Goal: Use online tool/utility: Utilize a website feature to perform a specific function

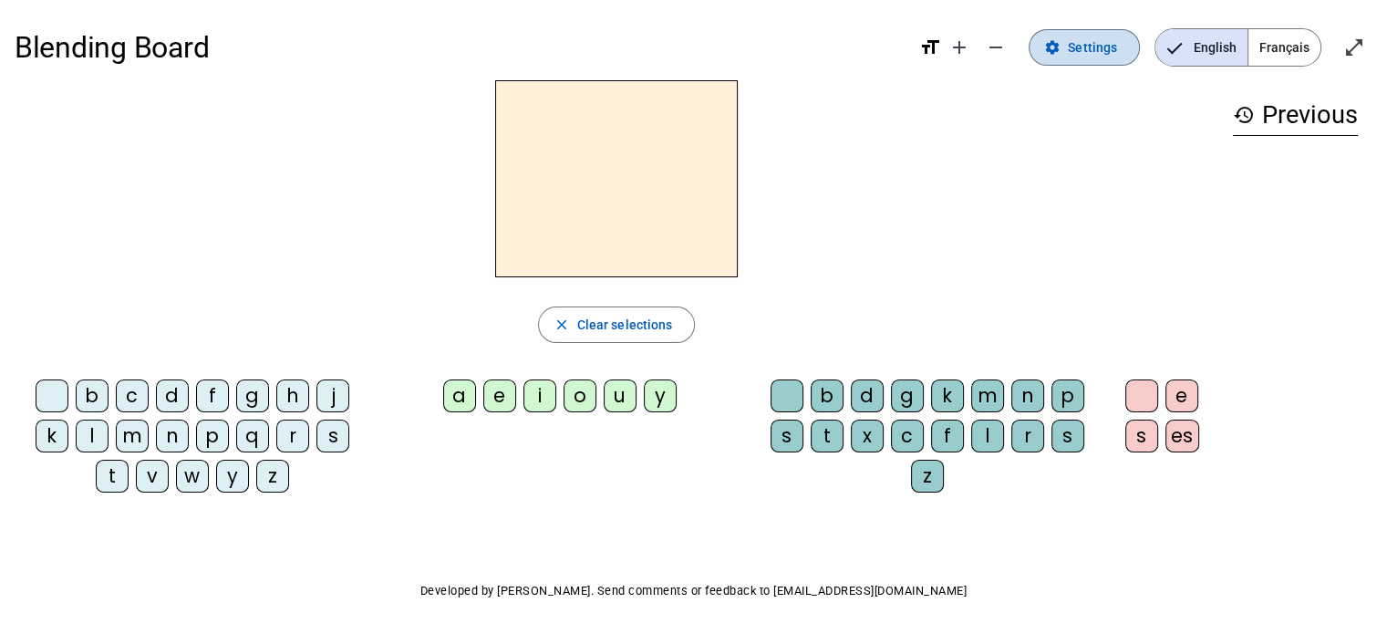
click at [1115, 57] on span "Settings" at bounding box center [1092, 47] width 49 height 22
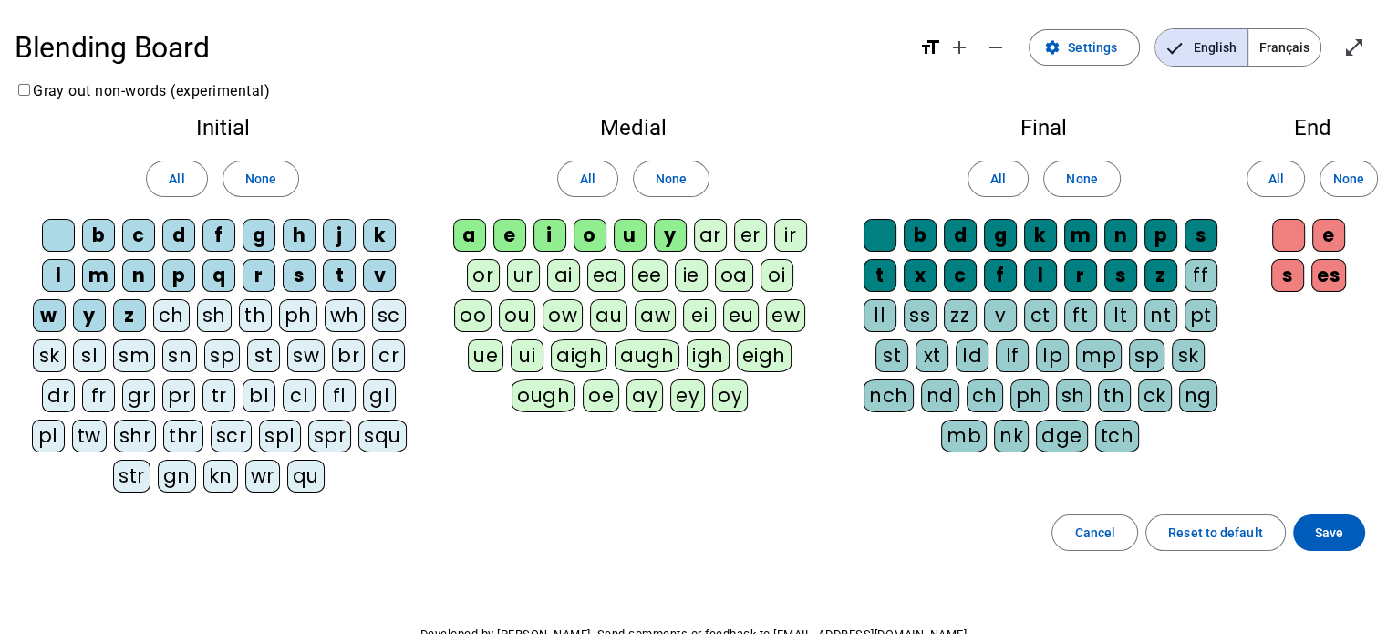
click at [1278, 48] on span "Français" at bounding box center [1284, 47] width 72 height 36
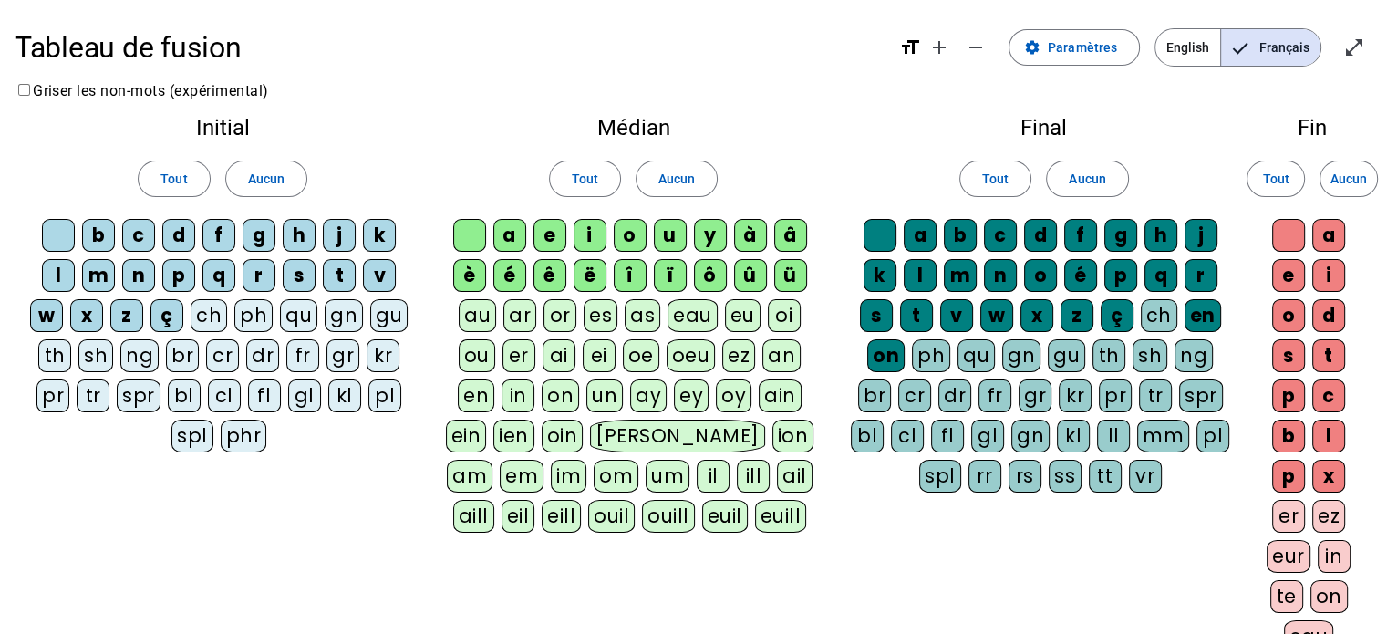
click at [301, 356] on div "fr" at bounding box center [302, 355] width 33 height 33
click at [1080, 48] on span "Paramètres" at bounding box center [1082, 47] width 69 height 22
click at [1354, 44] on mat-icon "open_in_full" at bounding box center [1354, 47] width 22 height 22
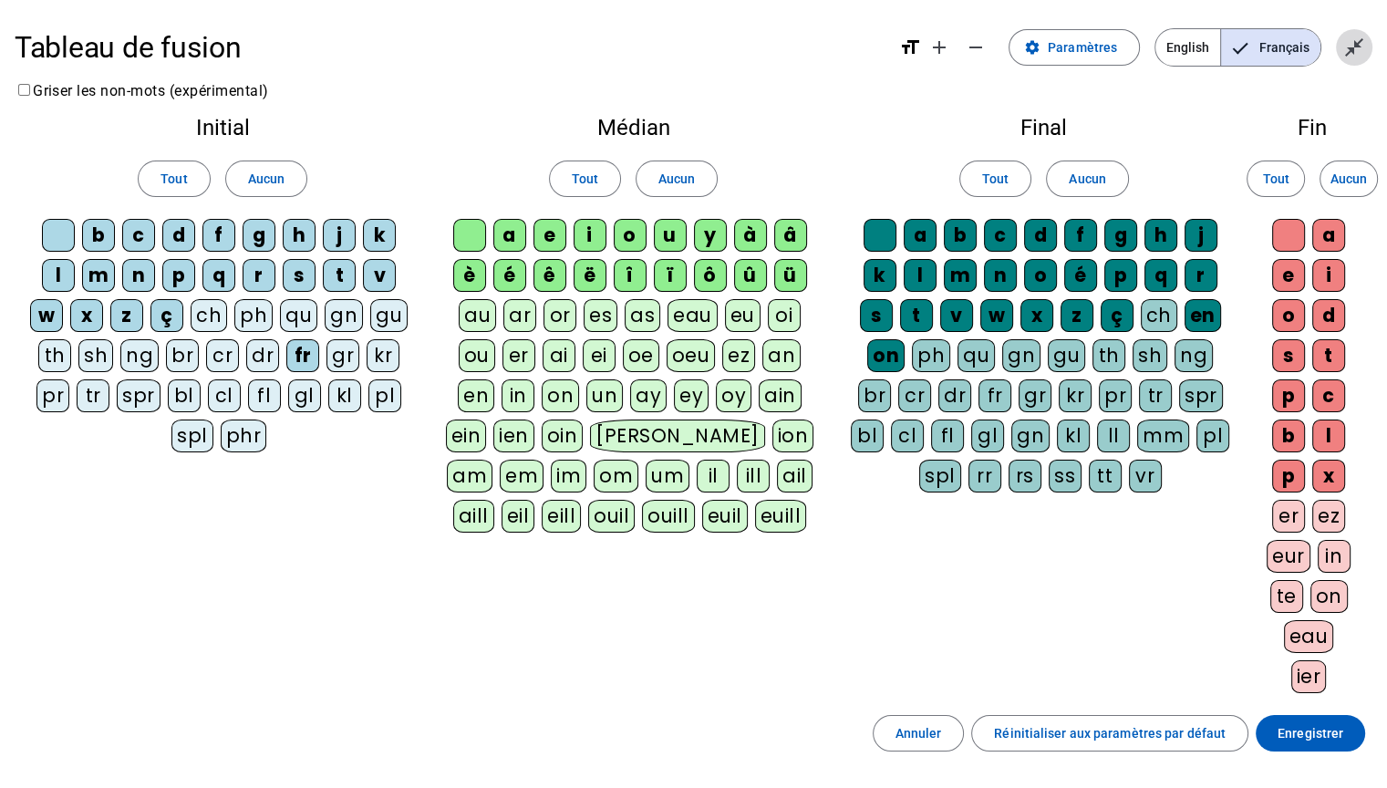
click at [1364, 55] on mat-icon "close_fullscreen" at bounding box center [1354, 47] width 22 height 22
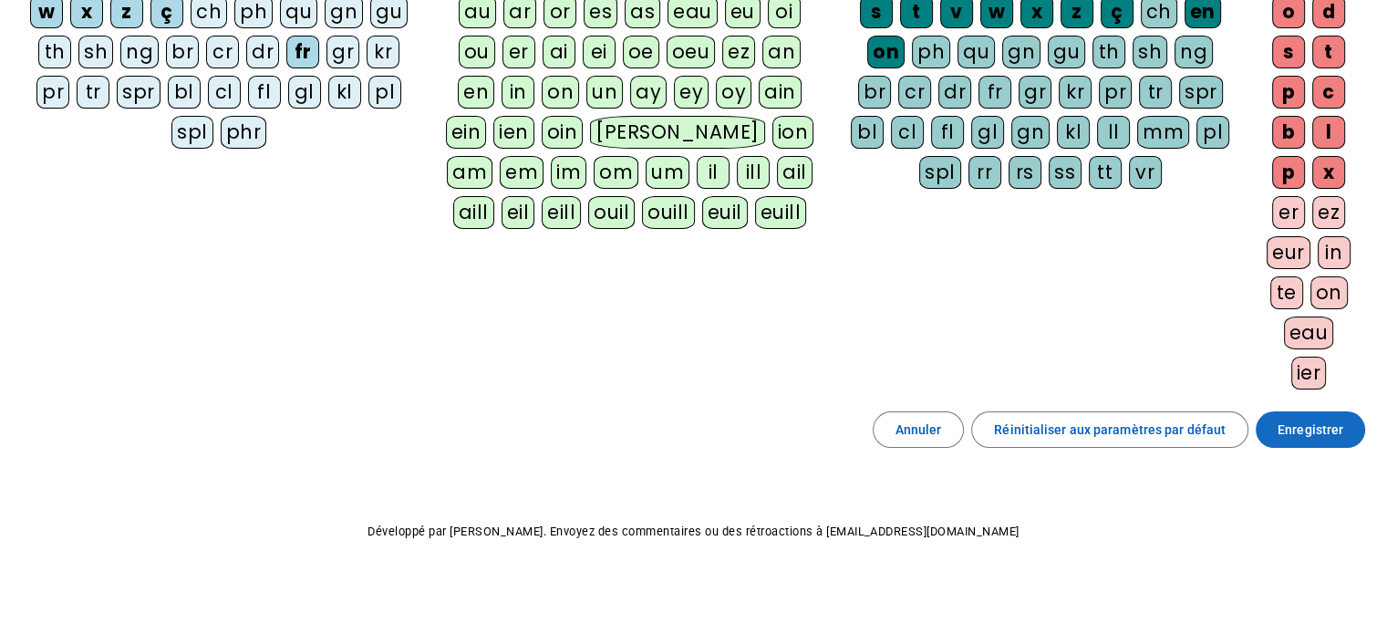
click at [1295, 434] on span "Enregistrer" at bounding box center [1311, 430] width 66 height 22
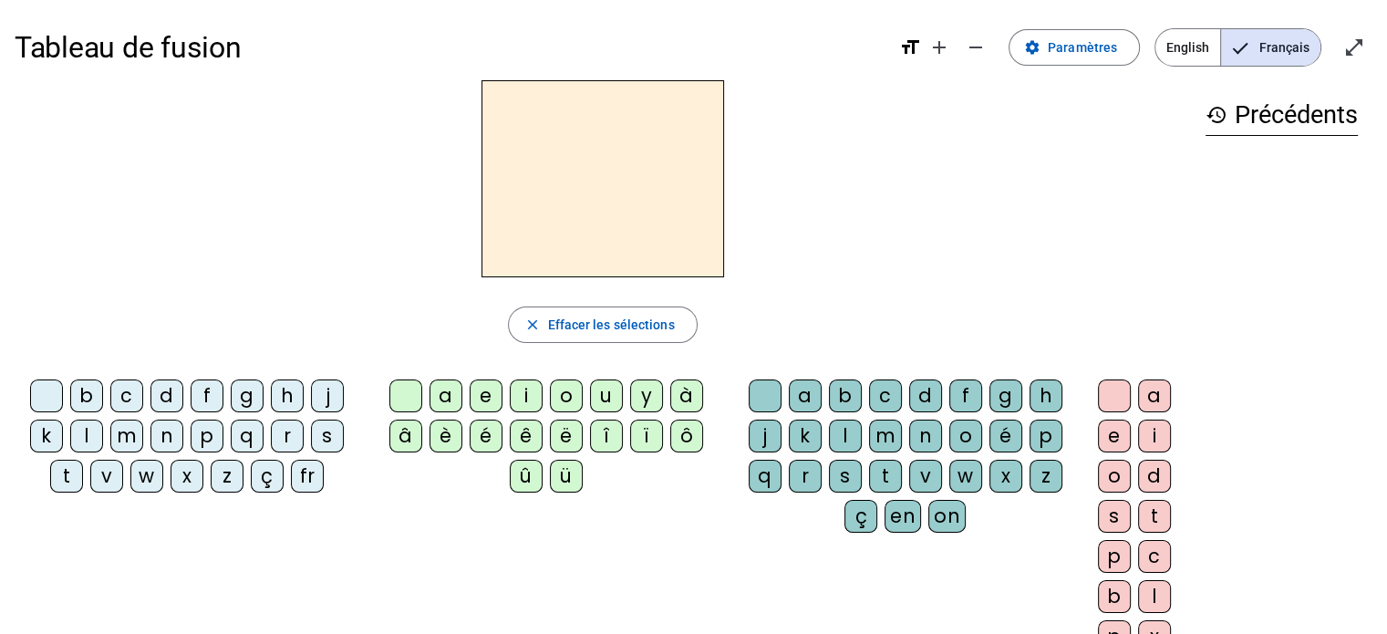
click at [302, 482] on div "fr" at bounding box center [307, 476] width 33 height 33
click at [445, 440] on div "è" at bounding box center [446, 435] width 33 height 33
click at [792, 478] on div "r" at bounding box center [805, 476] width 33 height 33
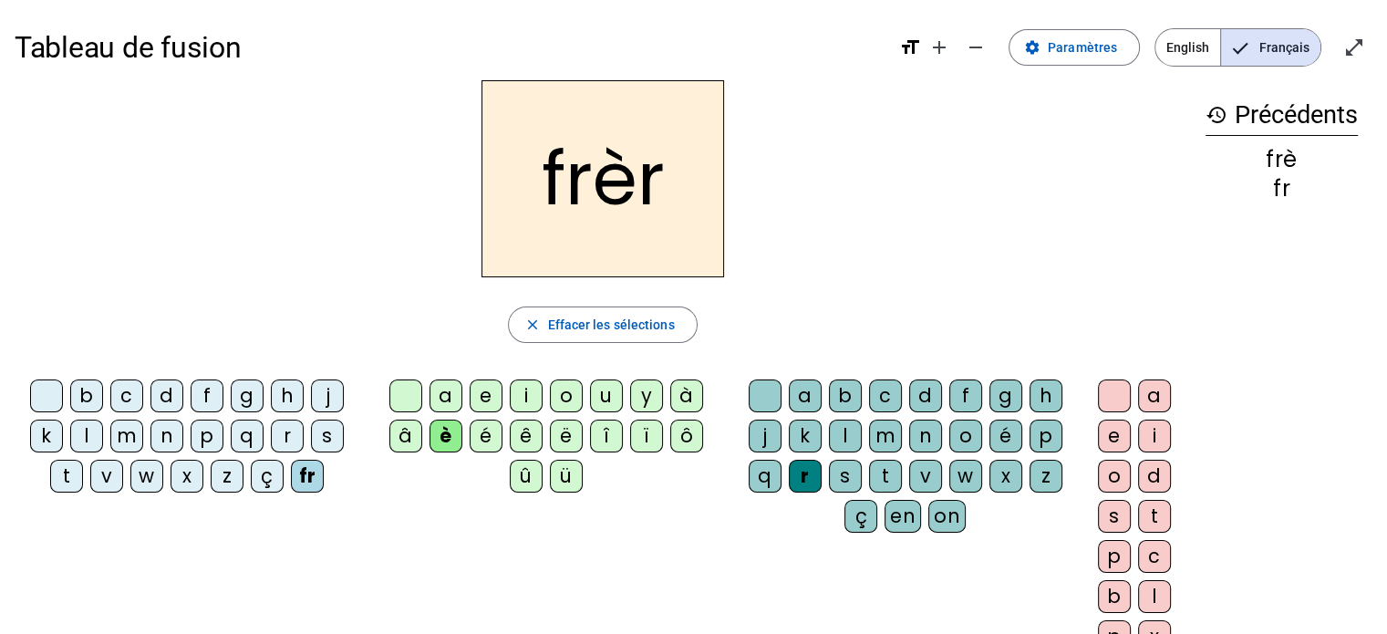
click at [1103, 433] on div "e" at bounding box center [1114, 435] width 33 height 33
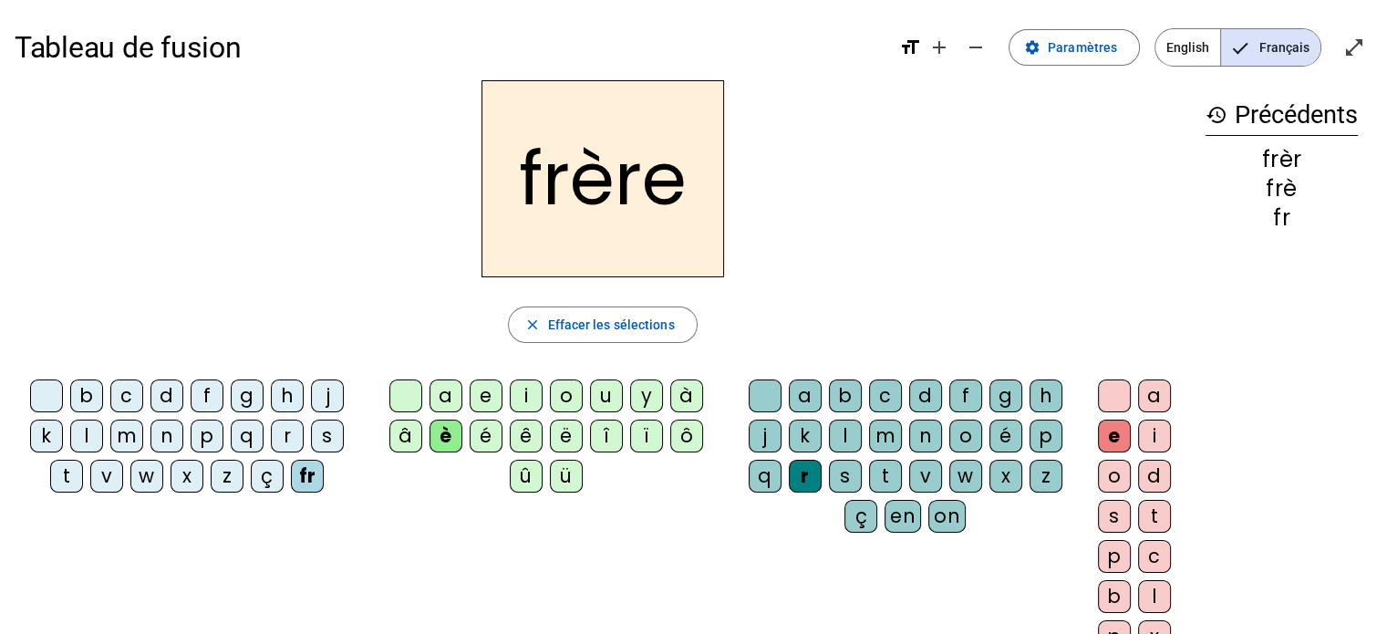
click at [212, 432] on div "p" at bounding box center [207, 435] width 33 height 33
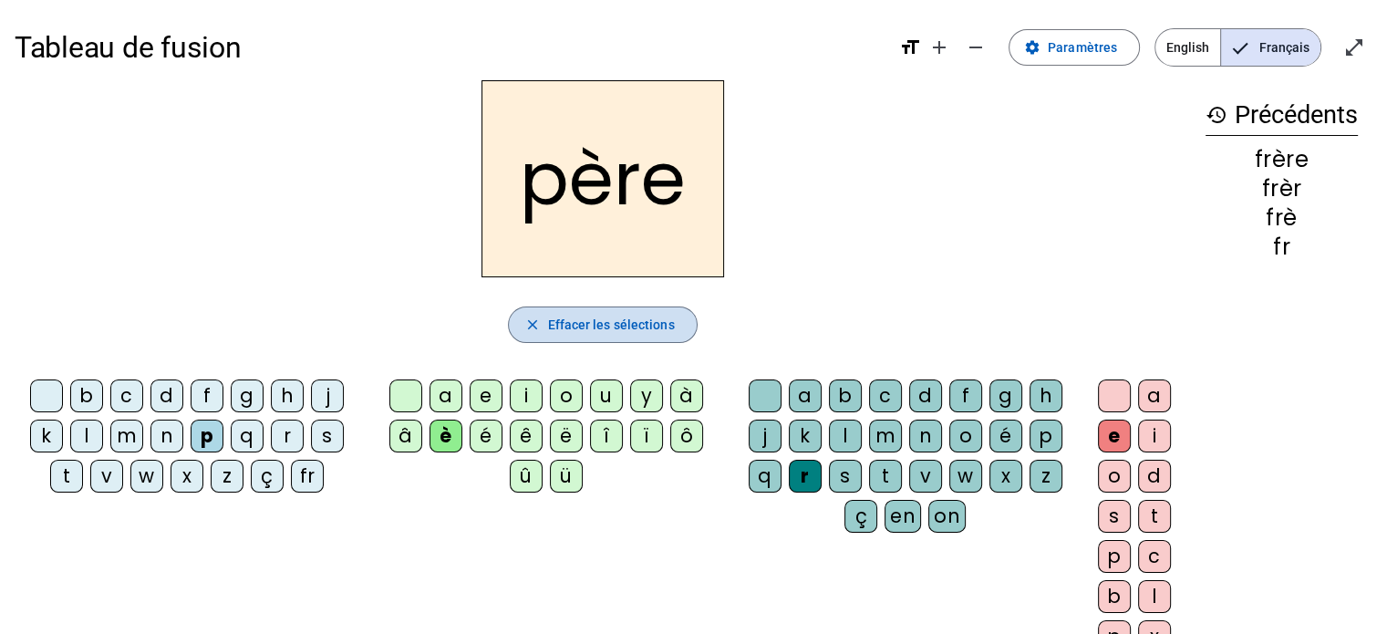
click at [611, 331] on span "Effacer les sélections" at bounding box center [610, 325] width 127 height 22
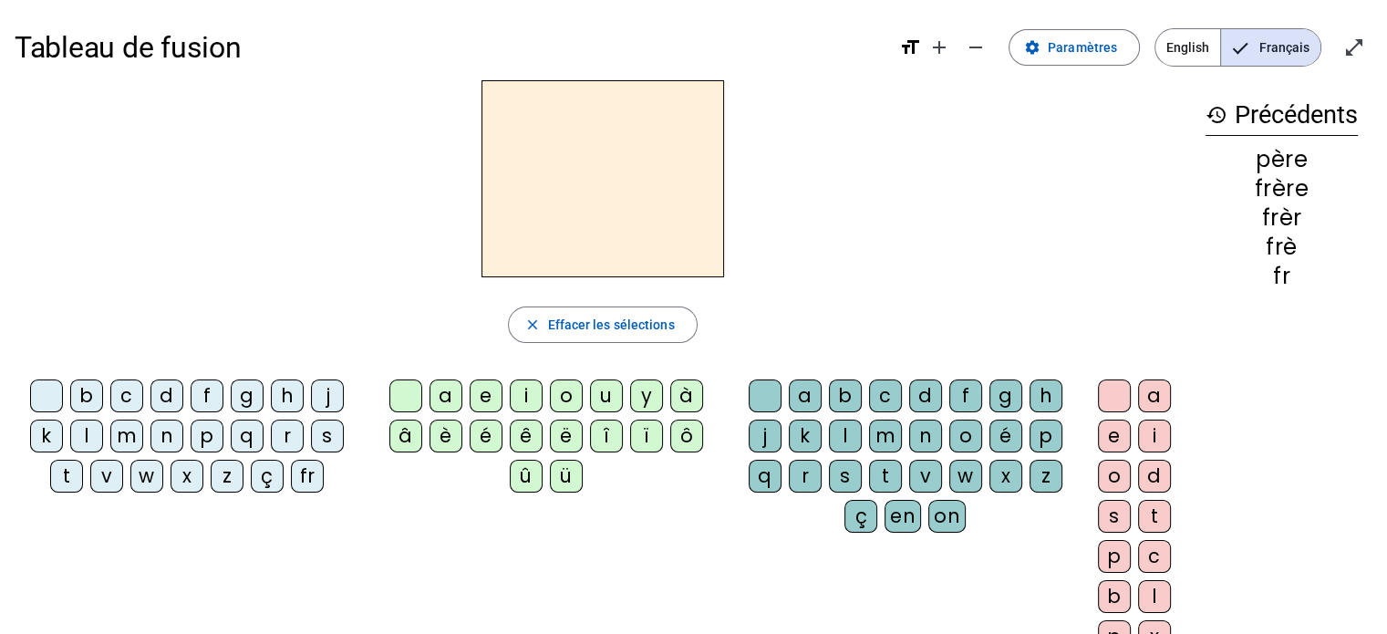
click at [1212, 123] on mat-icon "history" at bounding box center [1217, 115] width 22 height 22
drag, startPoint x: 1292, startPoint y: 0, endPoint x: 861, endPoint y: 72, distance: 437.3
click at [861, 72] on h1 "Tableau de fusion" at bounding box center [450, 47] width 870 height 58
click at [305, 482] on div "fr" at bounding box center [307, 476] width 33 height 33
click at [449, 437] on div "è" at bounding box center [446, 435] width 33 height 33
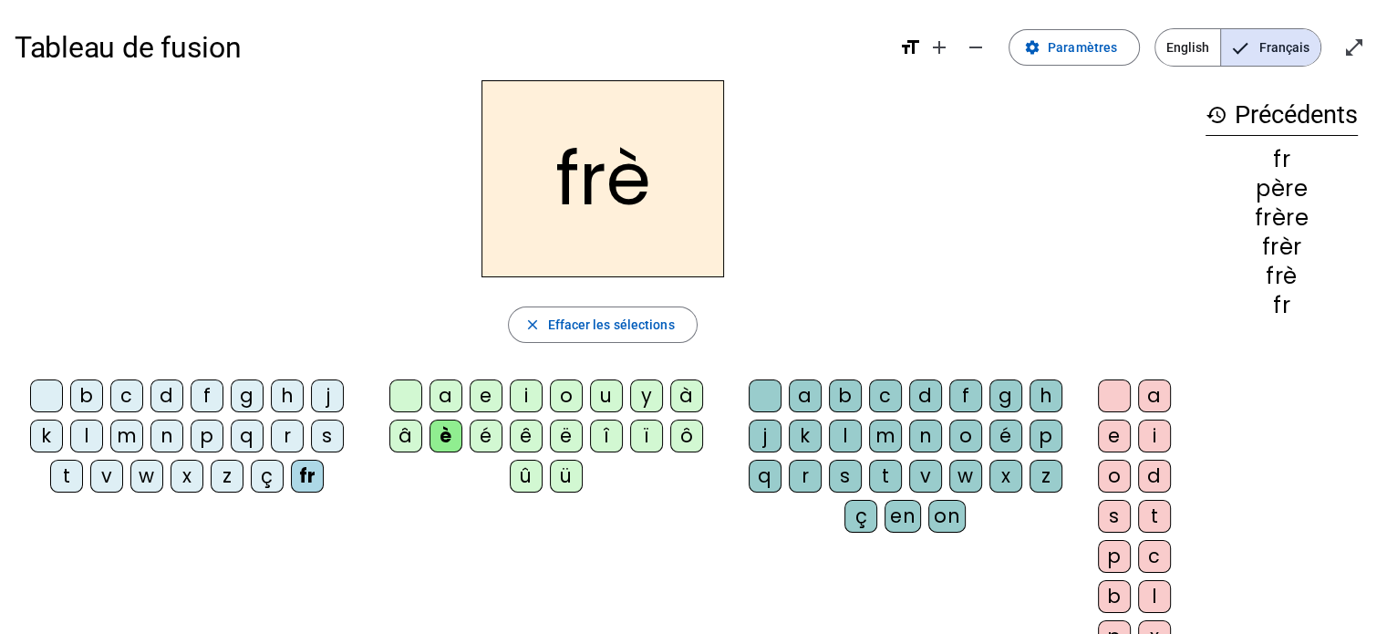
click at [801, 479] on div "r" at bounding box center [805, 476] width 33 height 33
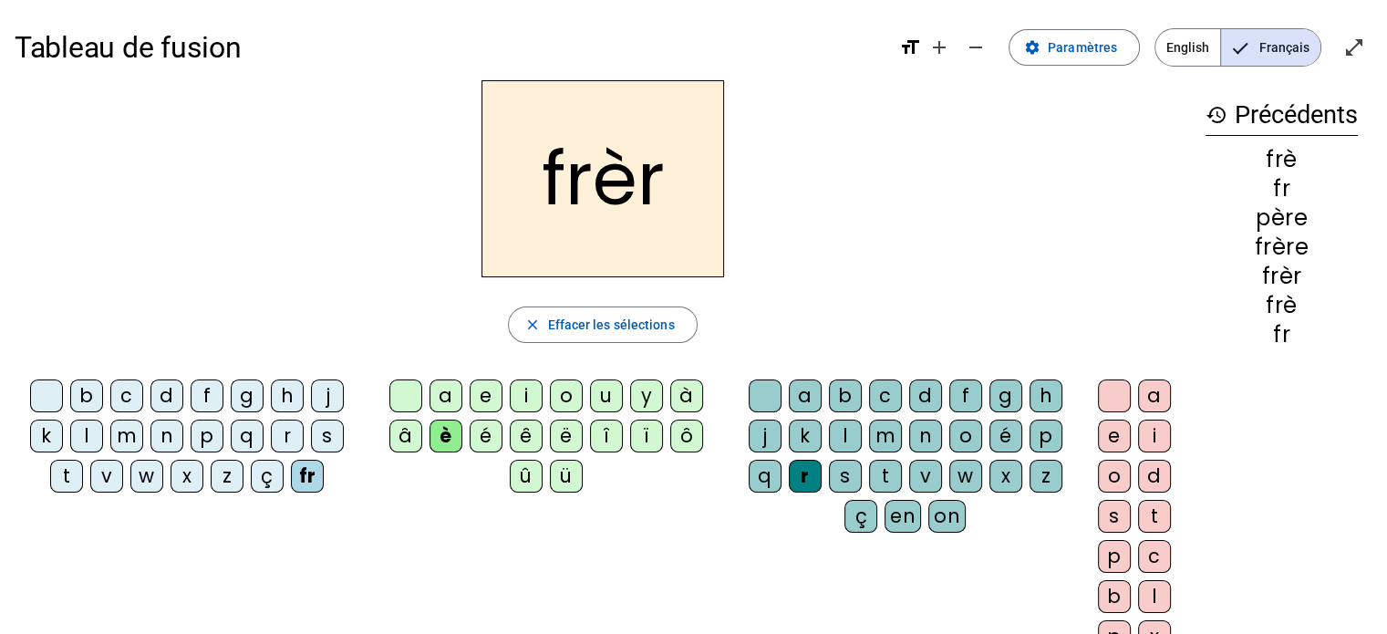
click at [1113, 433] on div "e" at bounding box center [1114, 435] width 33 height 33
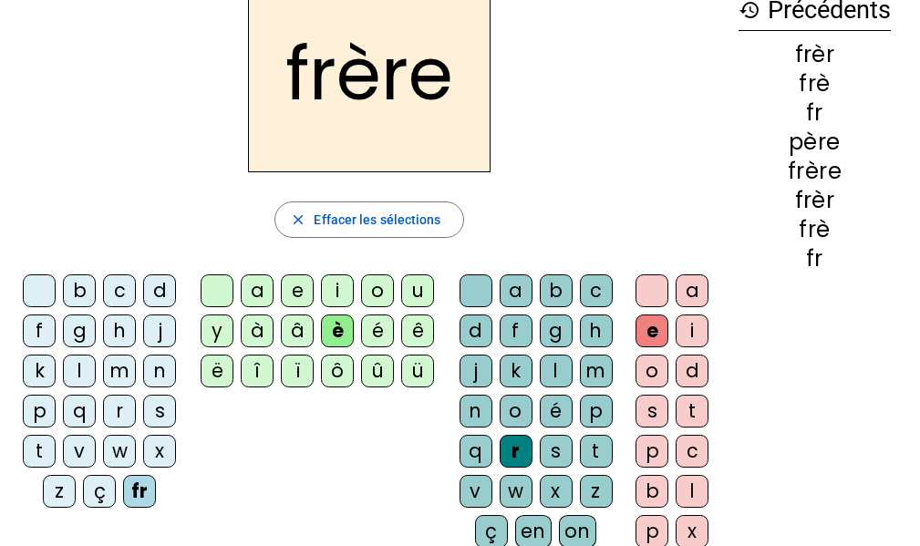
scroll to position [102, 0]
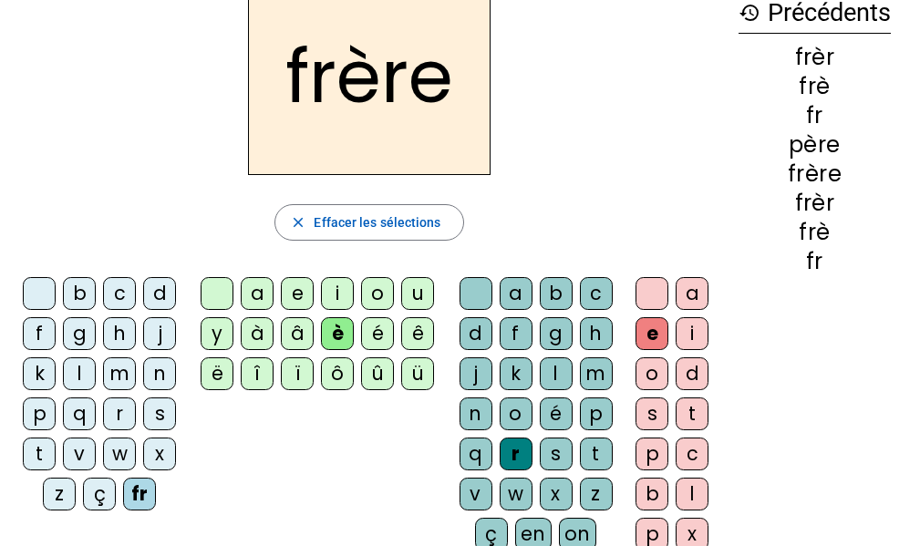
click at [36, 409] on div "p" at bounding box center [39, 414] width 33 height 33
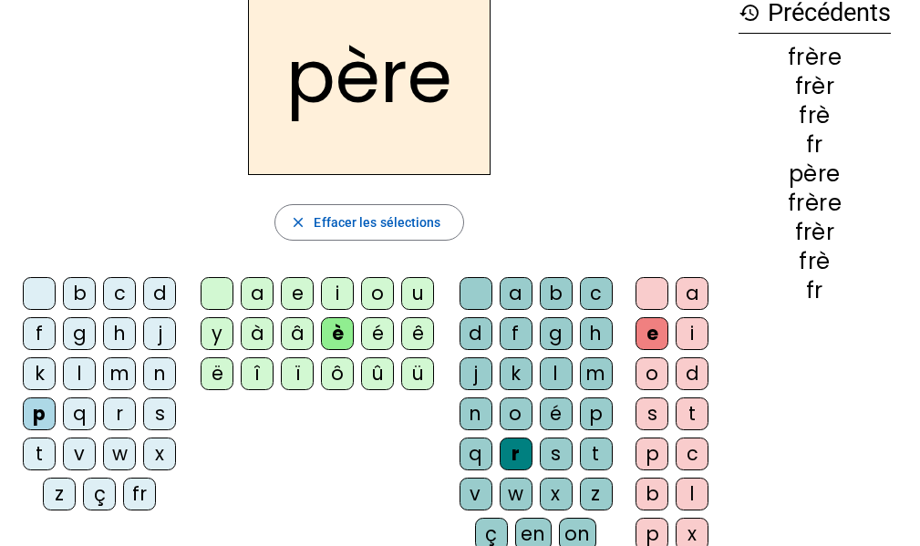
click at [125, 380] on div "m" at bounding box center [119, 373] width 33 height 33
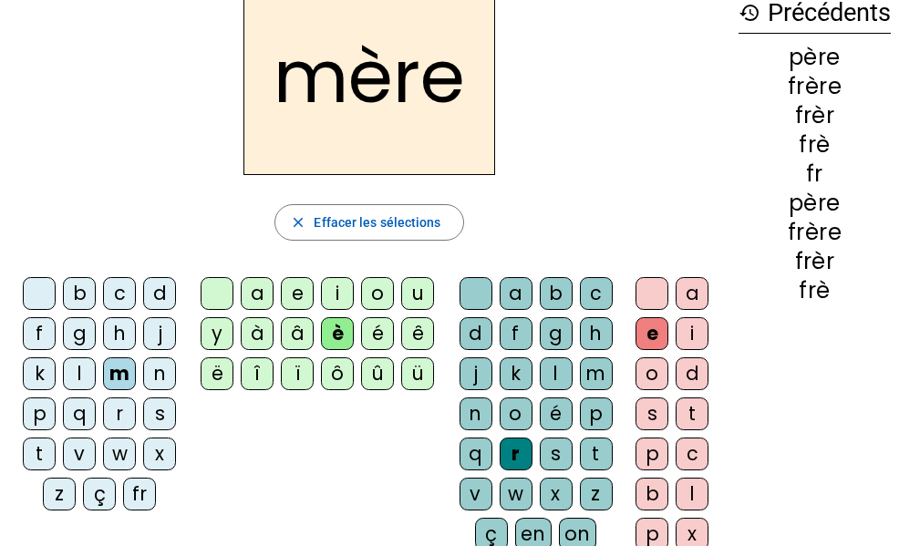
click at [89, 337] on div "g" at bounding box center [79, 333] width 33 height 33
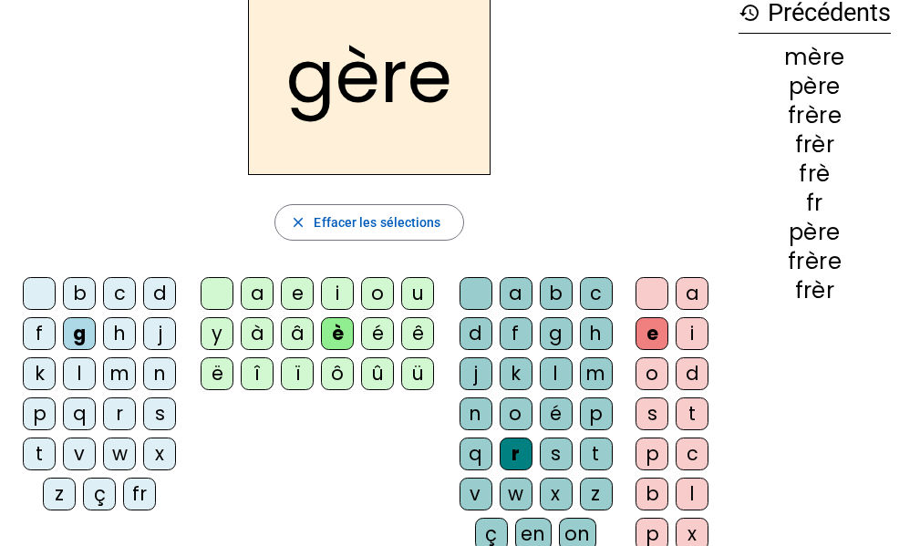
click at [254, 295] on div "a" at bounding box center [257, 293] width 33 height 33
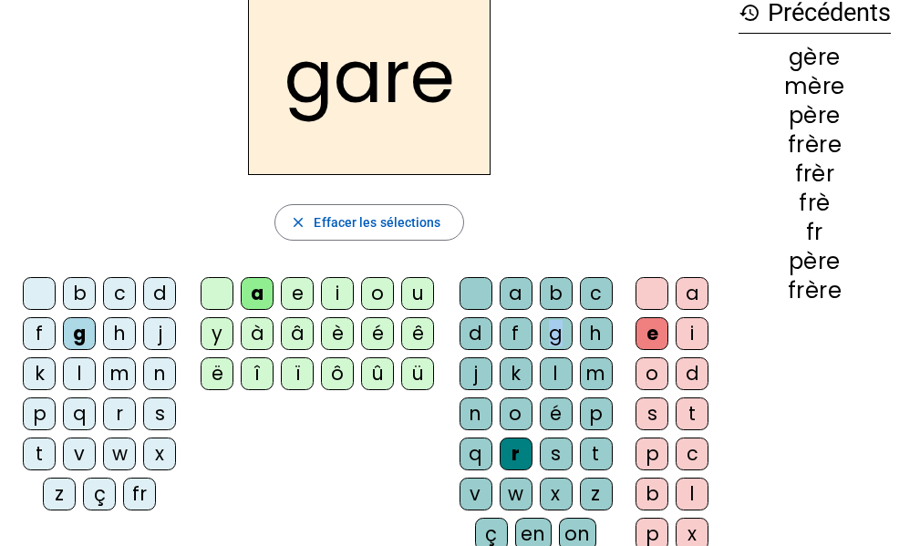
click at [555, 332] on div "g" at bounding box center [556, 333] width 33 height 33
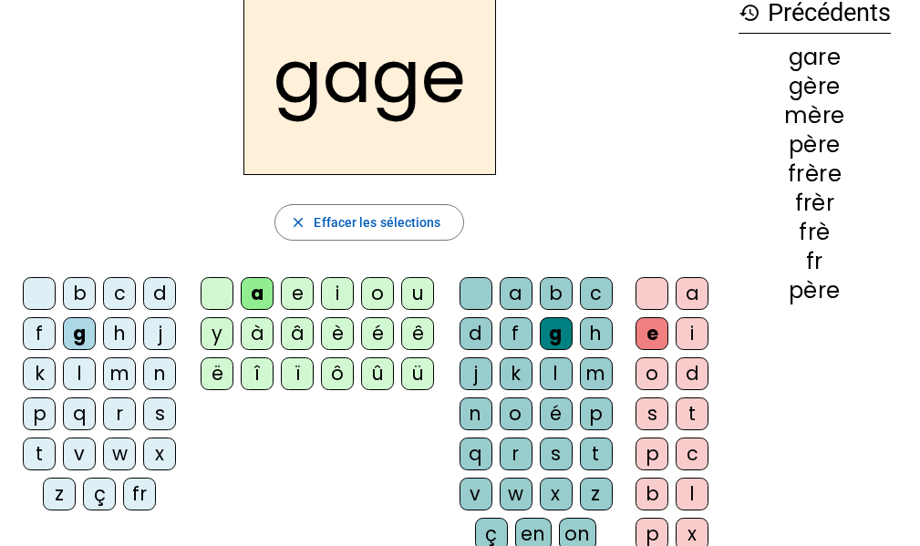
click at [161, 410] on div "s" at bounding box center [159, 414] width 33 height 33
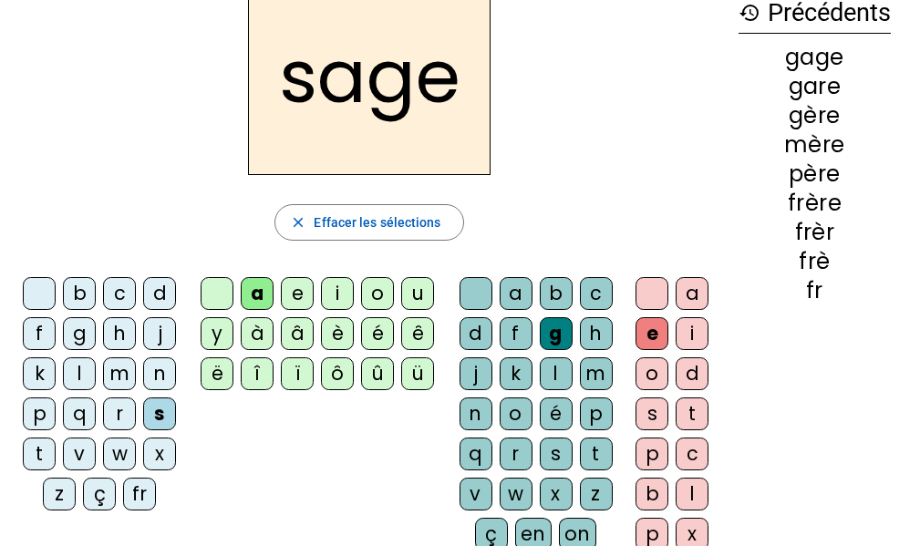
click at [33, 410] on div "p" at bounding box center [39, 414] width 33 height 33
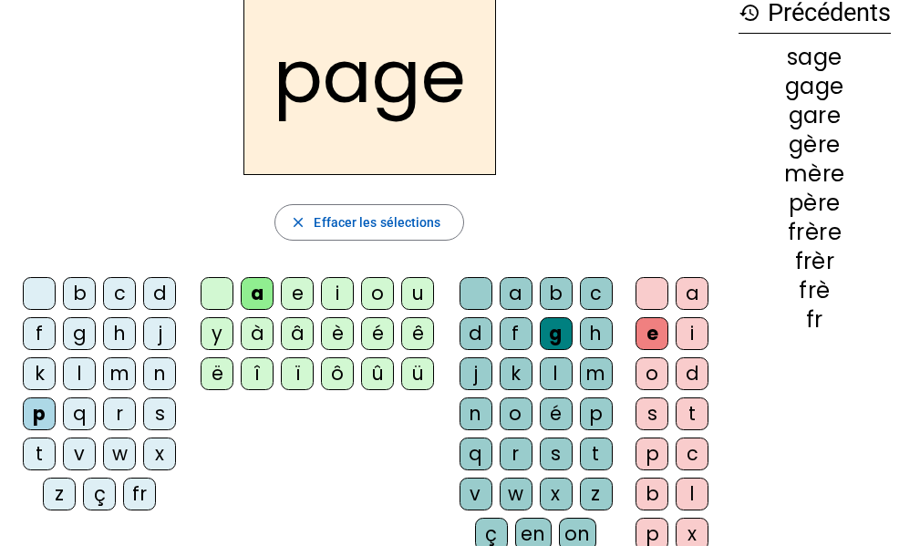
click at [328, 279] on div "i" at bounding box center [337, 293] width 33 height 33
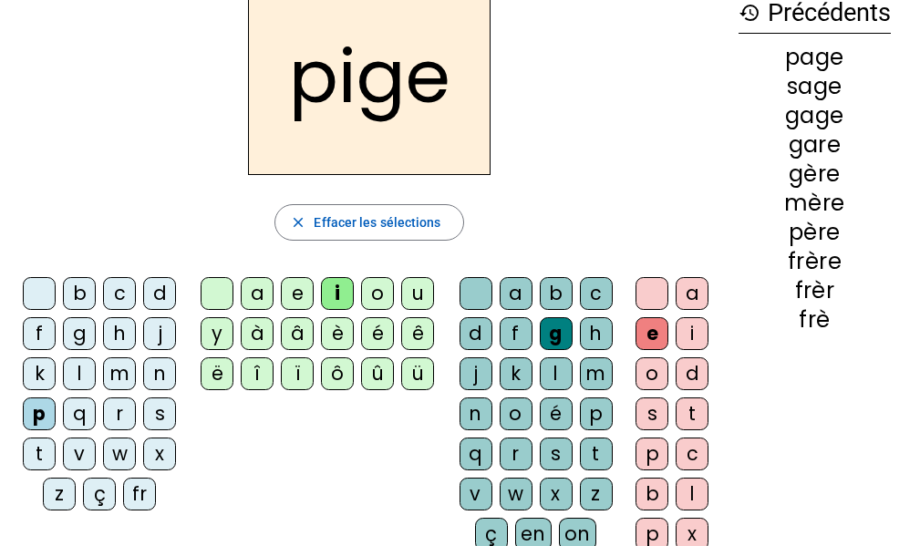
click at [47, 334] on div "f" at bounding box center [39, 333] width 33 height 33
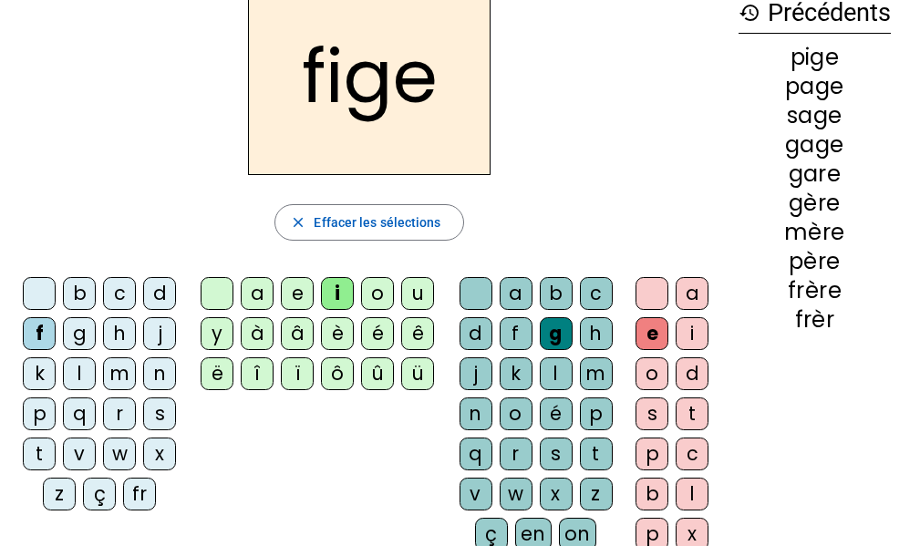
drag, startPoint x: 550, startPoint y: 490, endPoint x: 540, endPoint y: 487, distance: 10.4
click at [551, 490] on div "x" at bounding box center [556, 494] width 33 height 33
